Goal: Task Accomplishment & Management: Manage account settings

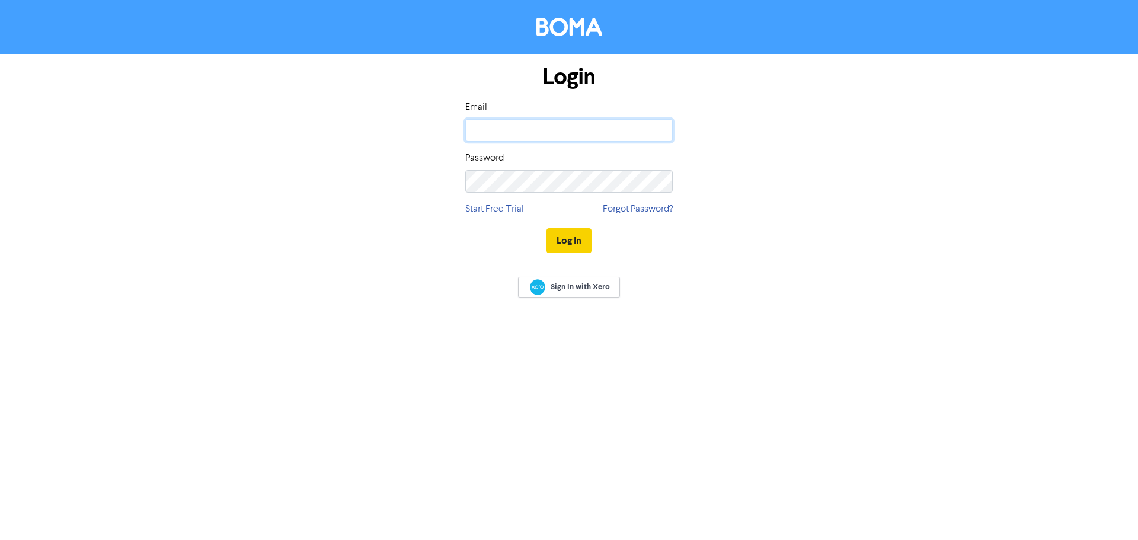
type input "[PERSON_NAME][EMAIL_ADDRESS][DOMAIN_NAME]"
drag, startPoint x: 577, startPoint y: 235, endPoint x: 650, endPoint y: 334, distance: 122.6
click at [577, 236] on button "Log In" at bounding box center [568, 240] width 45 height 25
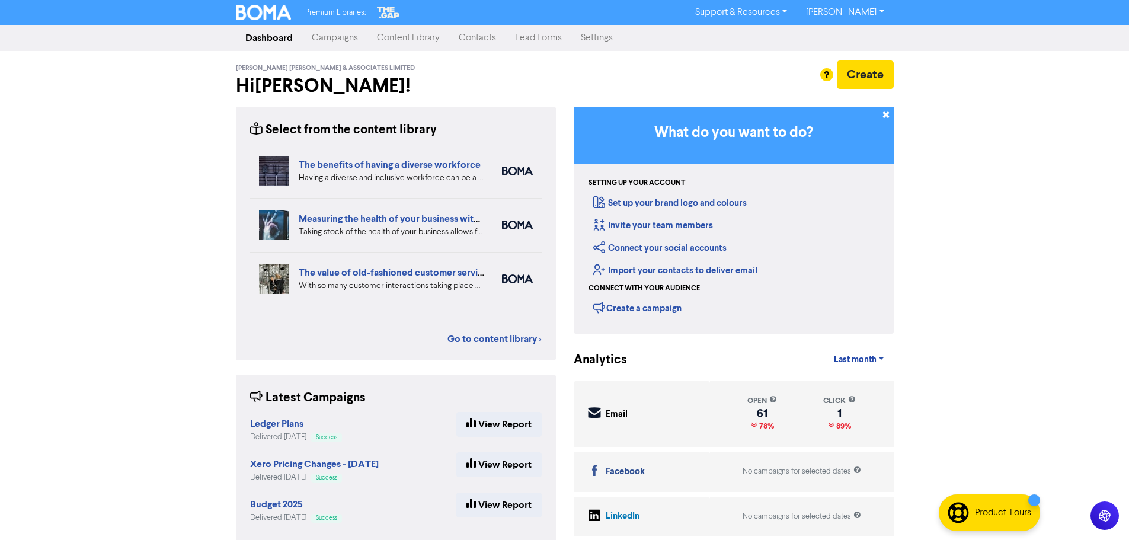
drag, startPoint x: 475, startPoint y: 36, endPoint x: 507, endPoint y: 39, distance: 32.7
click at [475, 36] on link "Contacts" at bounding box center [477, 38] width 56 height 24
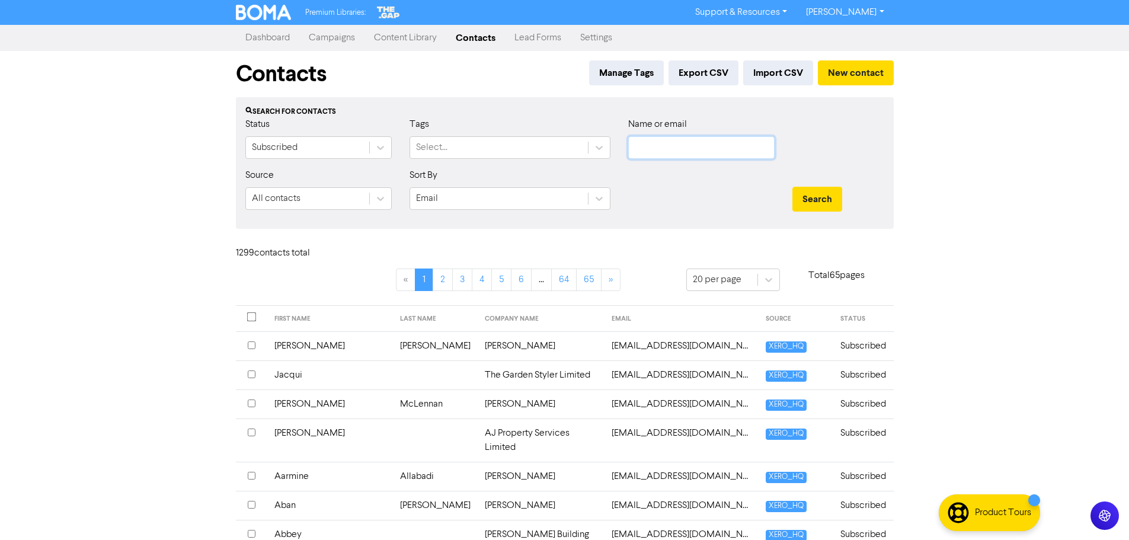
click at [667, 148] on input "text" at bounding box center [701, 147] width 146 height 23
paste input "[PERSON_NAME][EMAIL_ADDRESS][DOMAIN_NAME]"
type input "[PERSON_NAME][EMAIL_ADDRESS][DOMAIN_NAME]"
click at [819, 199] on button "Search" at bounding box center [817, 199] width 50 height 25
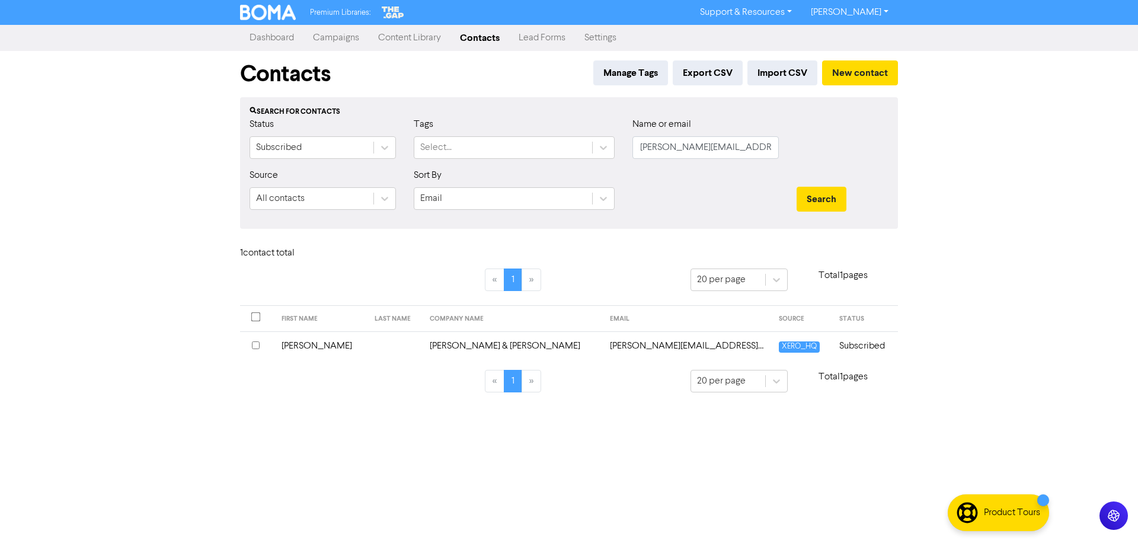
click at [254, 341] on input "checkbox" at bounding box center [256, 345] width 8 height 8
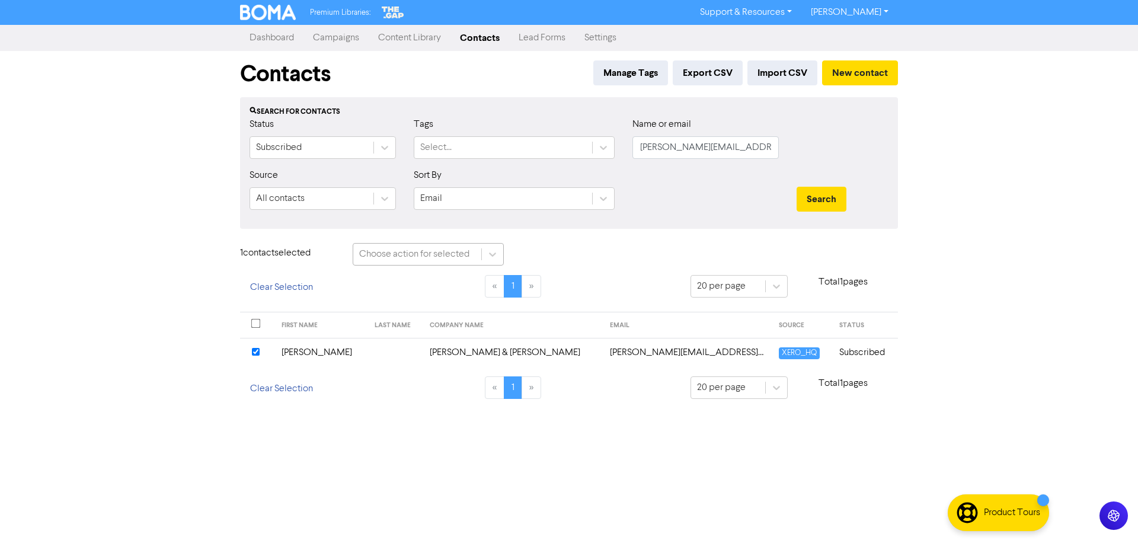
click at [407, 251] on div "Choose action for selected" at bounding box center [414, 254] width 110 height 14
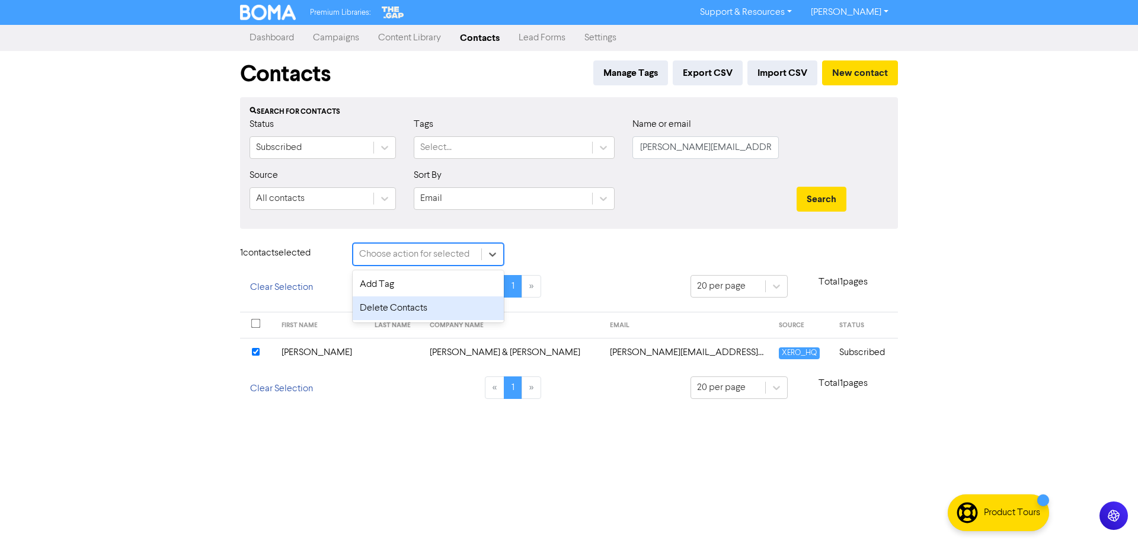
click at [402, 306] on div "Delete Contacts" at bounding box center [428, 308] width 151 height 24
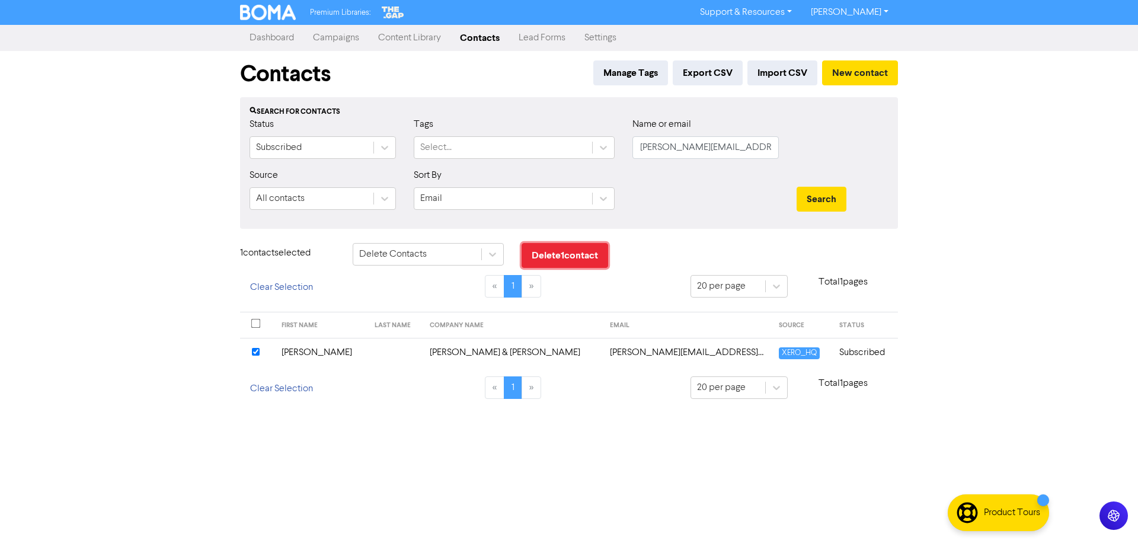
click at [570, 260] on button "Delete 1 contact" at bounding box center [565, 255] width 87 height 25
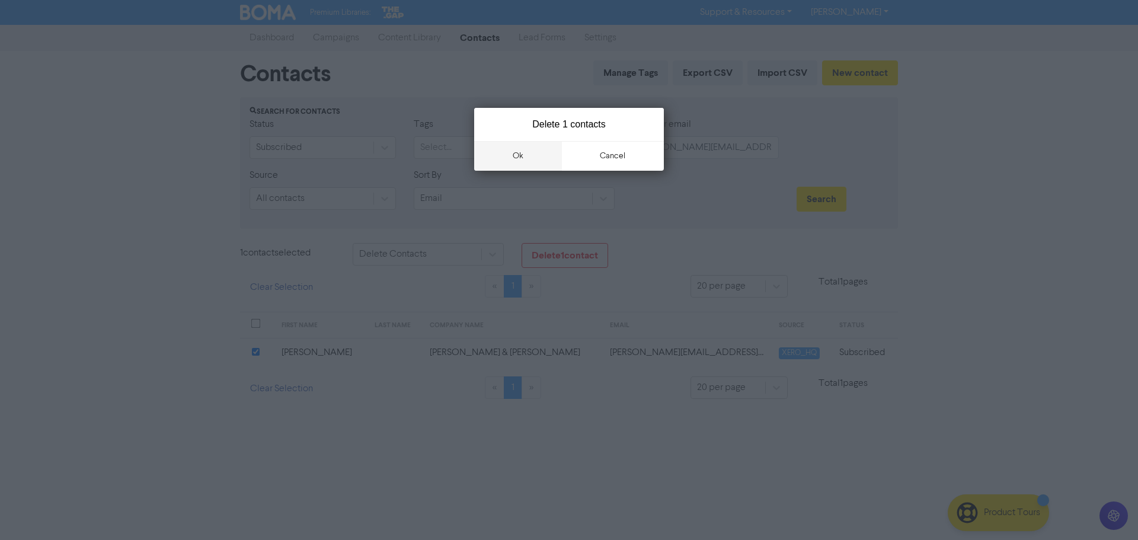
click at [537, 161] on button "ok" at bounding box center [518, 156] width 88 height 30
